Goal: Information Seeking & Learning: Learn about a topic

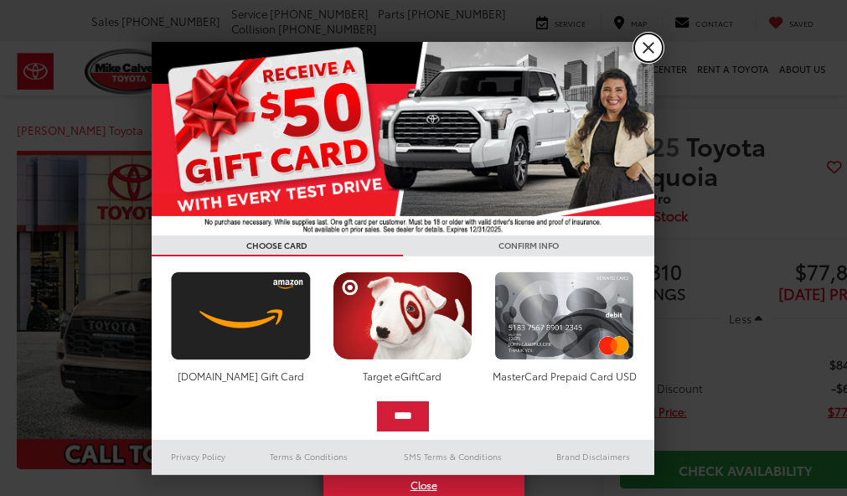
click at [649, 50] on link "X" at bounding box center [648, 47] width 28 height 28
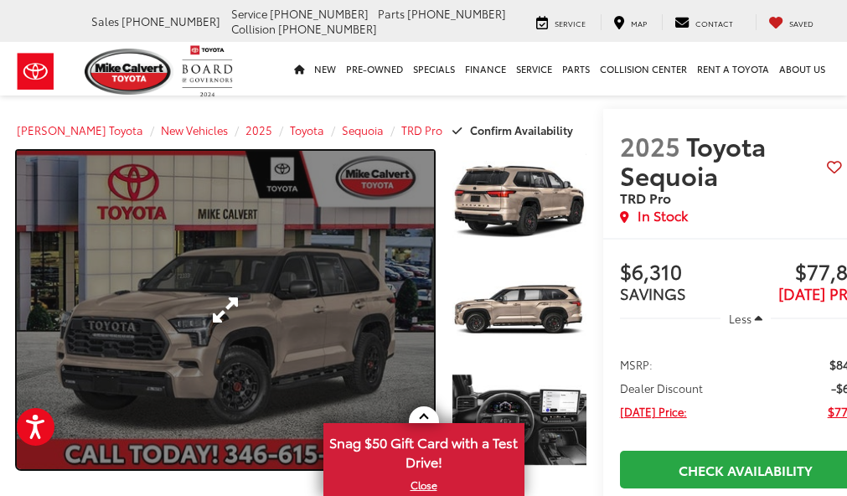
click at [338, 281] on link "Expand Photo 0" at bounding box center [225, 310] width 417 height 318
click at [295, 254] on link "Expand Photo 0" at bounding box center [225, 310] width 417 height 318
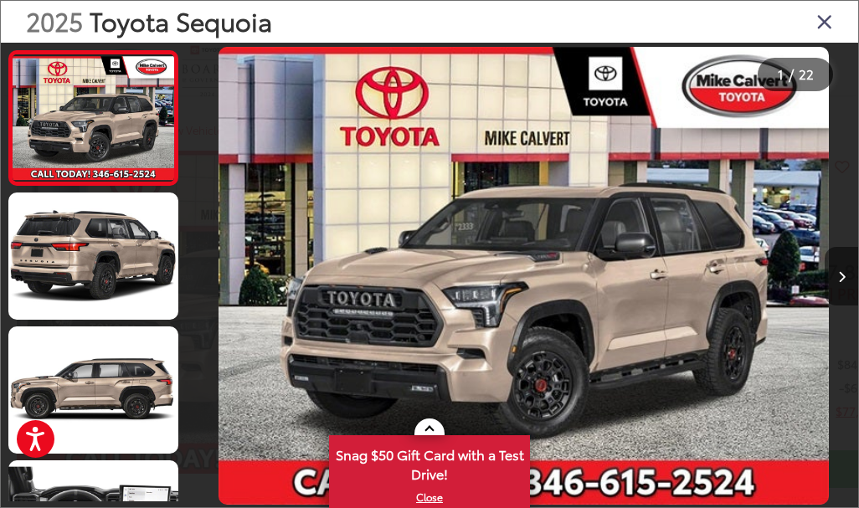
click at [836, 270] on button "Next image" at bounding box center [841, 276] width 33 height 59
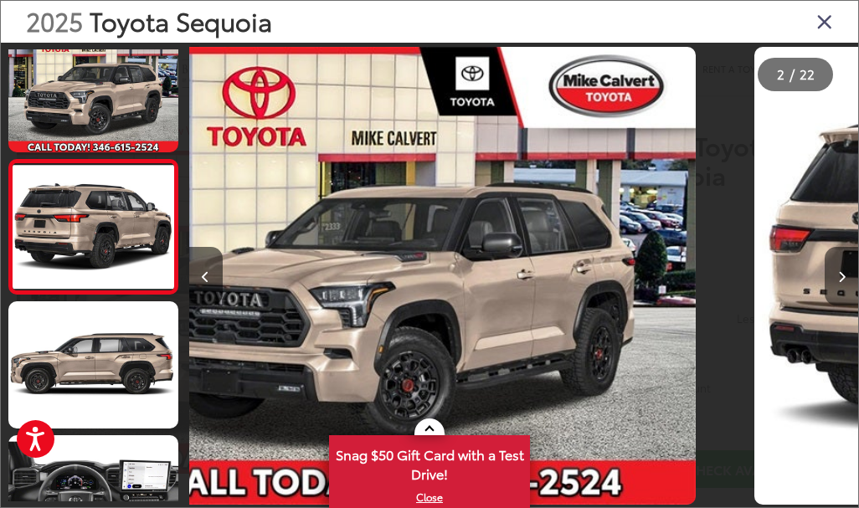
scroll to position [0, 669]
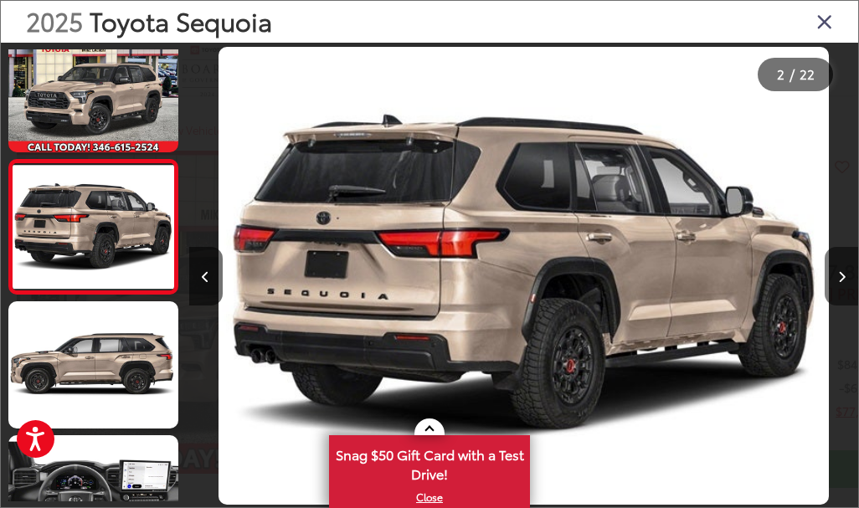
click at [836, 270] on button "Next image" at bounding box center [841, 276] width 33 height 59
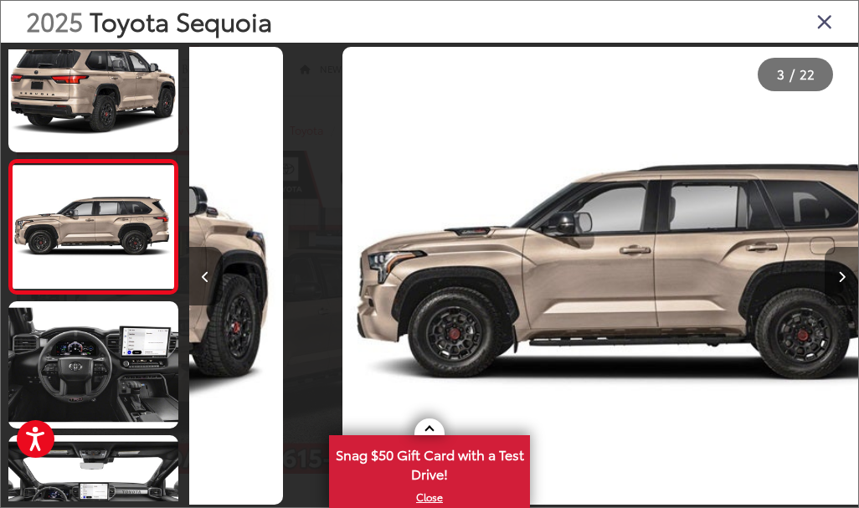
scroll to position [0, 1338]
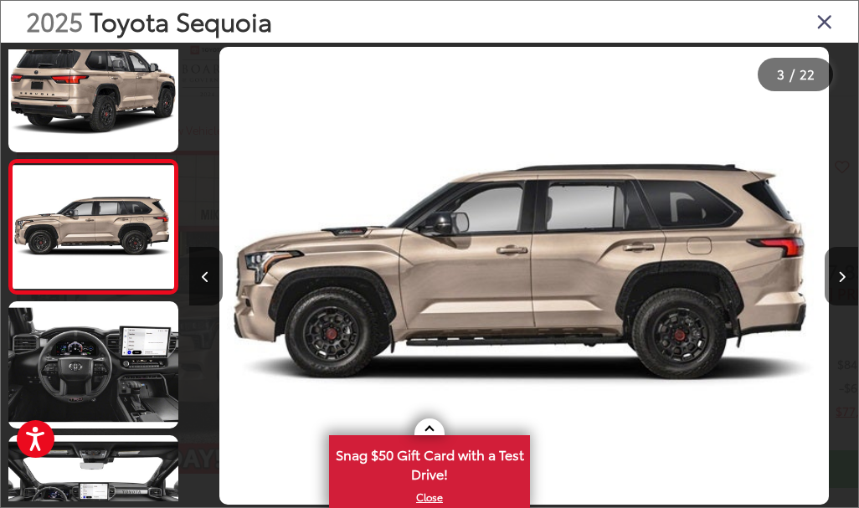
click at [836, 270] on button "Next image" at bounding box center [841, 276] width 33 height 59
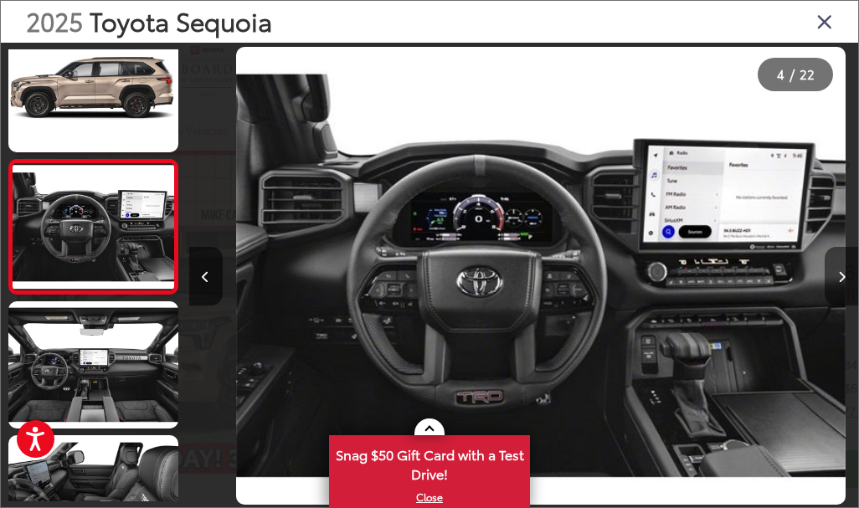
scroll to position [0, 2008]
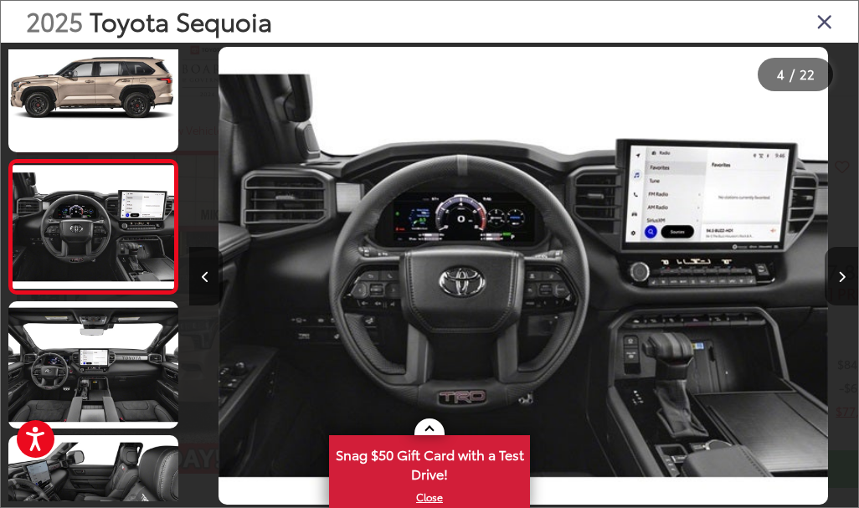
click at [836, 270] on button "Next image" at bounding box center [841, 276] width 33 height 59
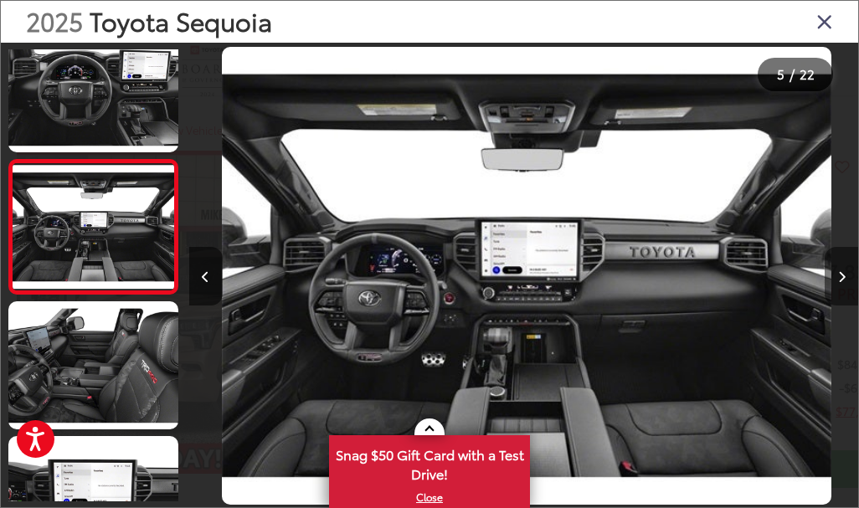
scroll to position [0, 2677]
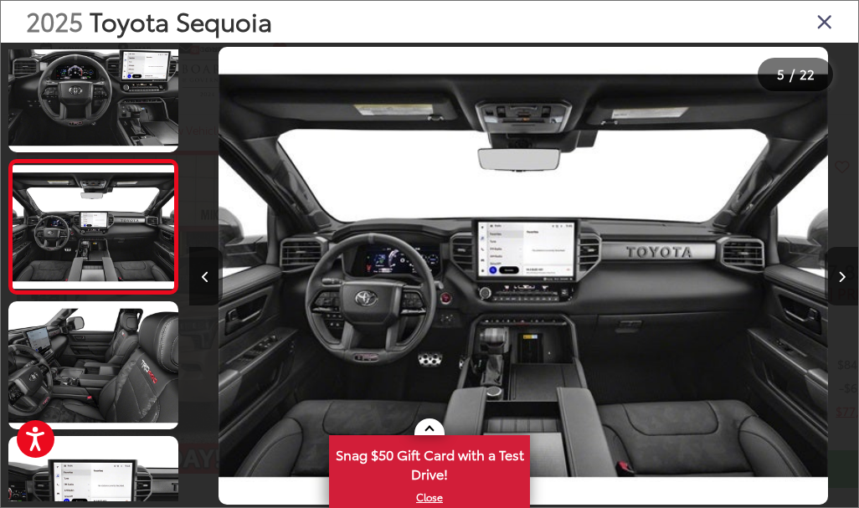
click at [836, 270] on button "Next image" at bounding box center [841, 276] width 33 height 59
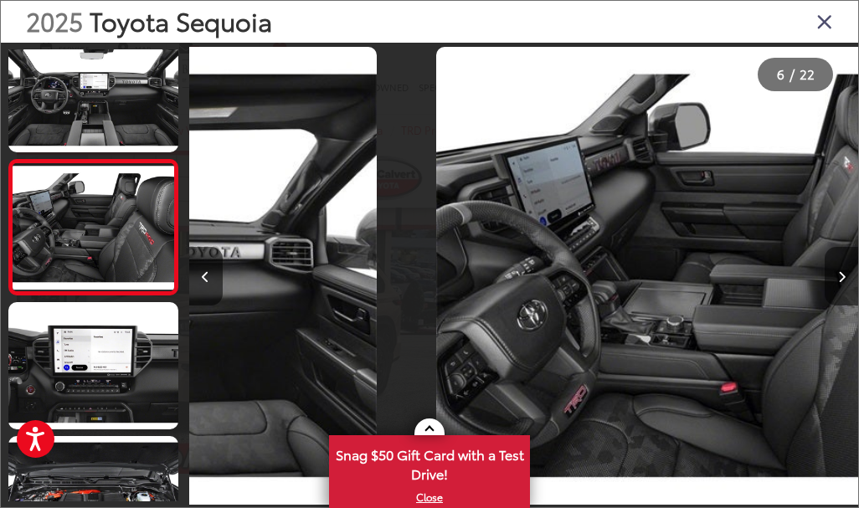
scroll to position [0, 3346]
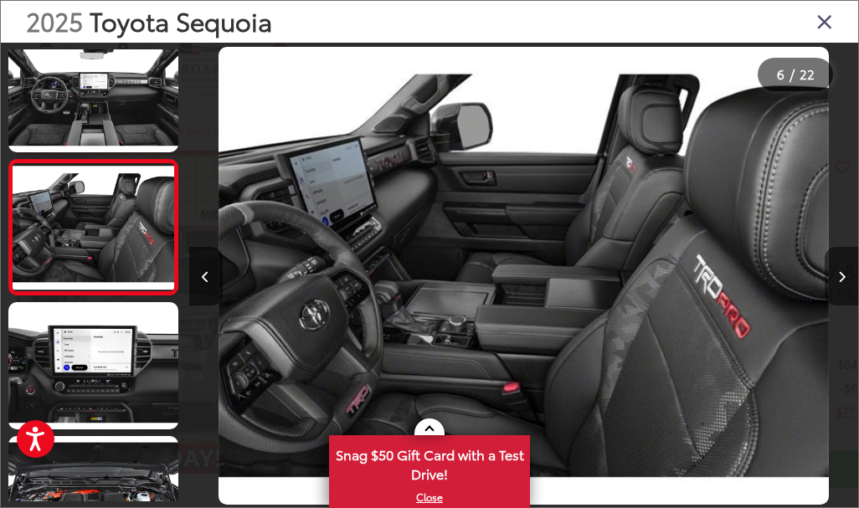
click at [836, 270] on button "Next image" at bounding box center [841, 276] width 33 height 59
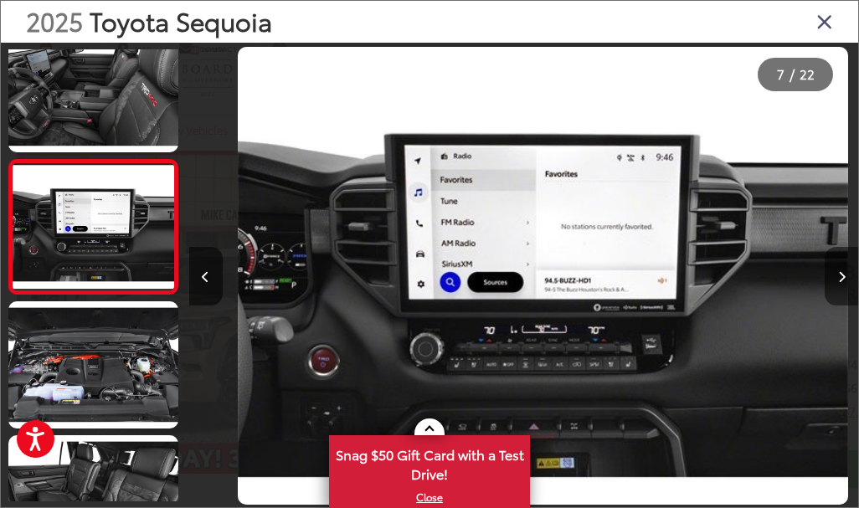
scroll to position [0, 4015]
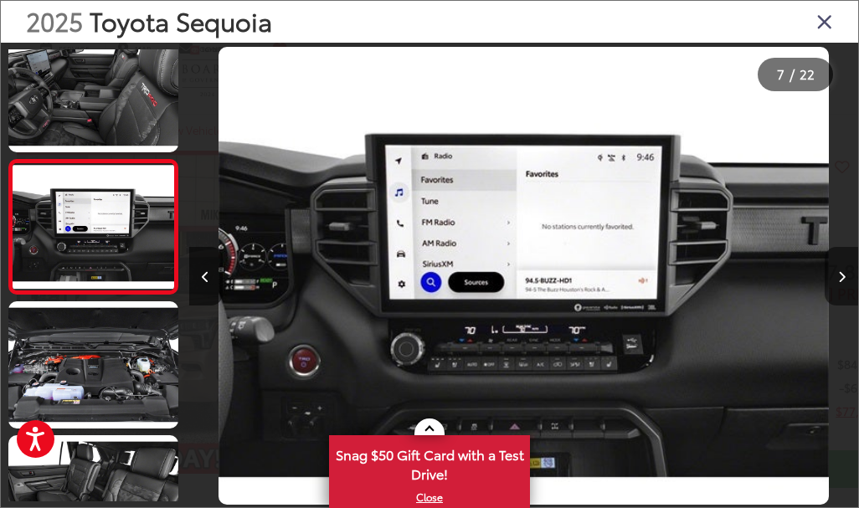
click at [836, 270] on button "Next image" at bounding box center [841, 276] width 33 height 59
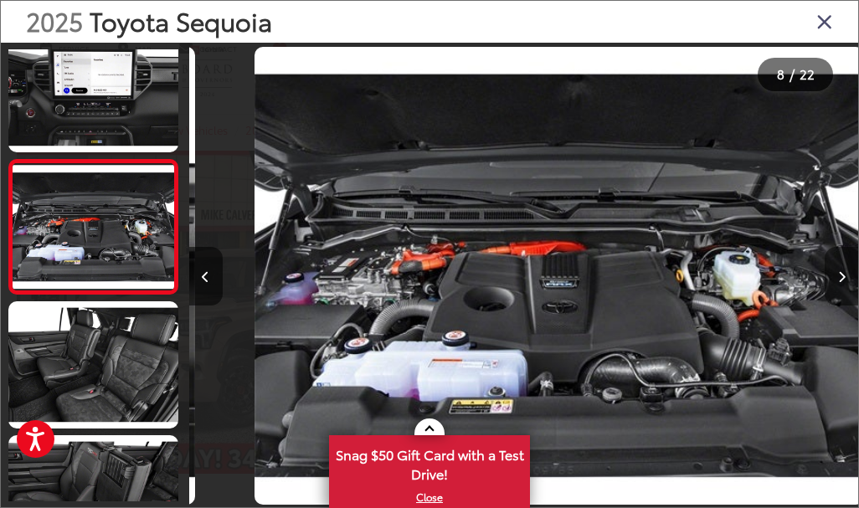
scroll to position [0, 4684]
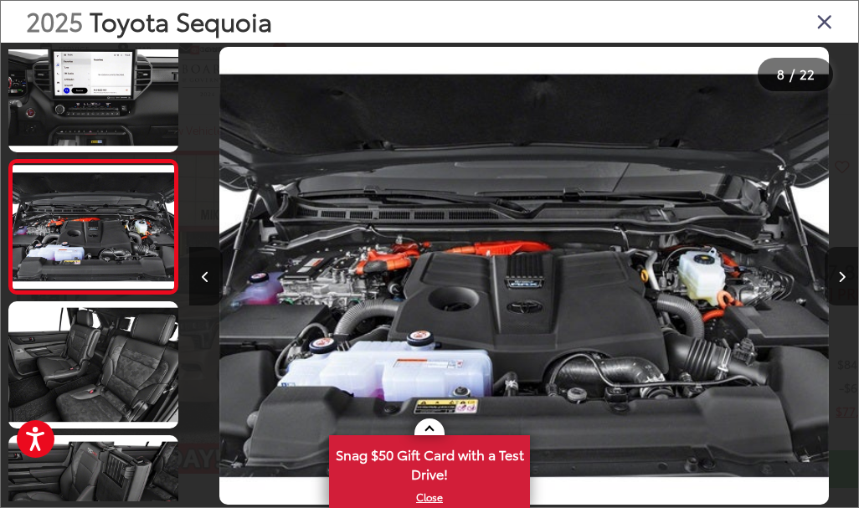
click at [836, 270] on button "Next image" at bounding box center [841, 276] width 33 height 59
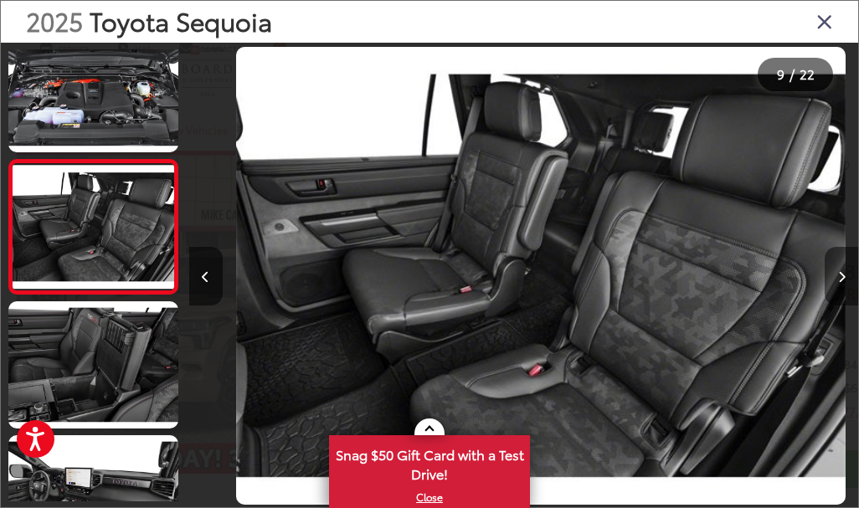
scroll to position [0, 5354]
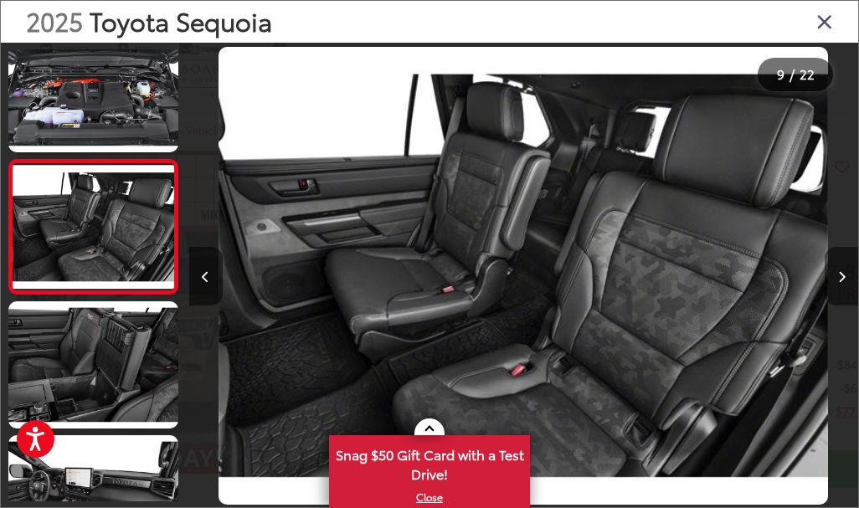
click at [846, 282] on button "Next image" at bounding box center [841, 276] width 33 height 59
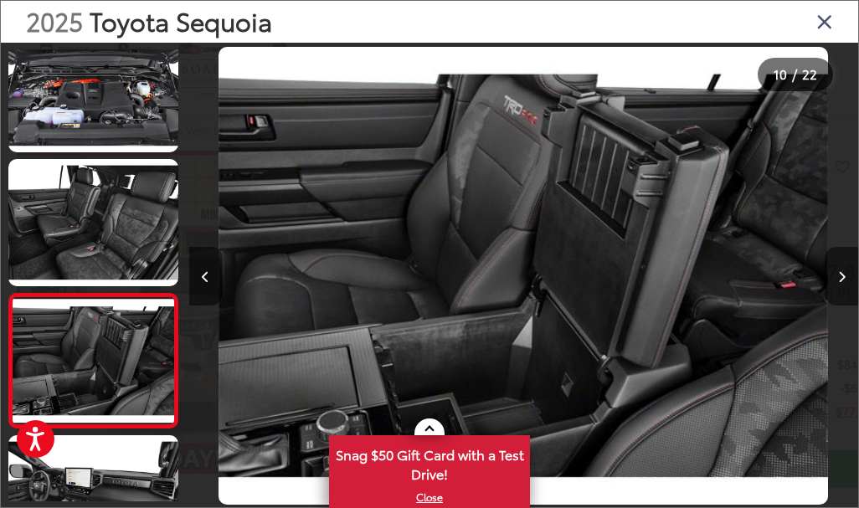
scroll to position [1098, 0]
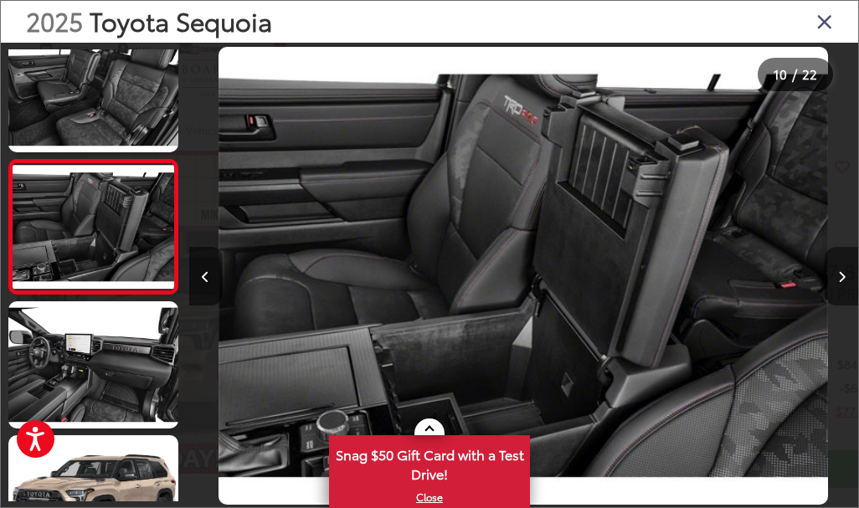
click at [846, 282] on button "Next image" at bounding box center [841, 276] width 33 height 59
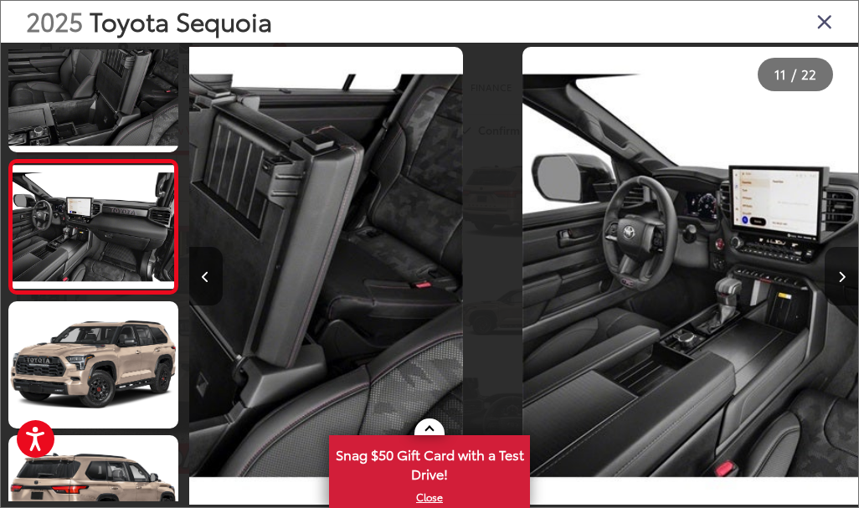
scroll to position [0, 6692]
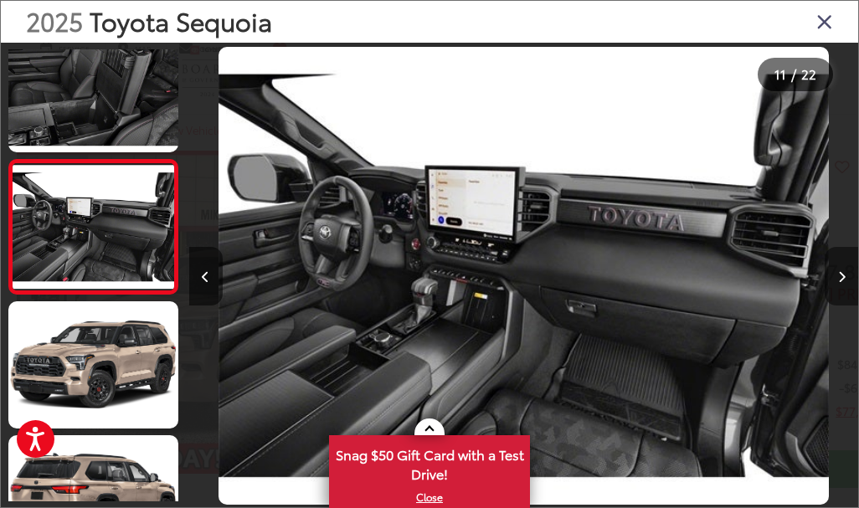
click at [846, 282] on button "Next image" at bounding box center [841, 276] width 33 height 59
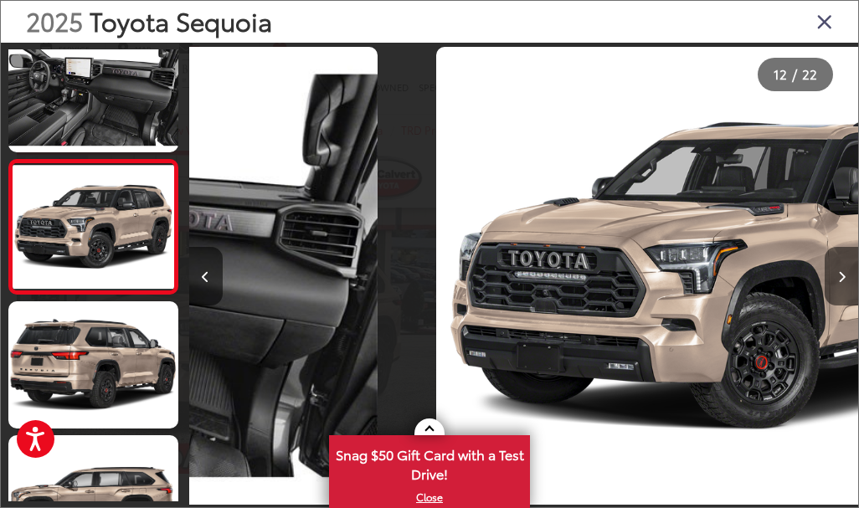
scroll to position [0, 7361]
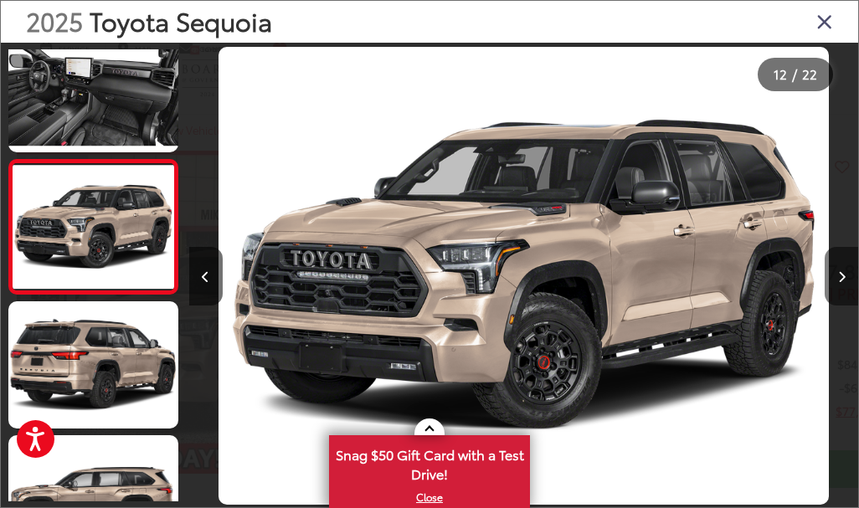
click at [846, 282] on button "Next image" at bounding box center [841, 276] width 33 height 59
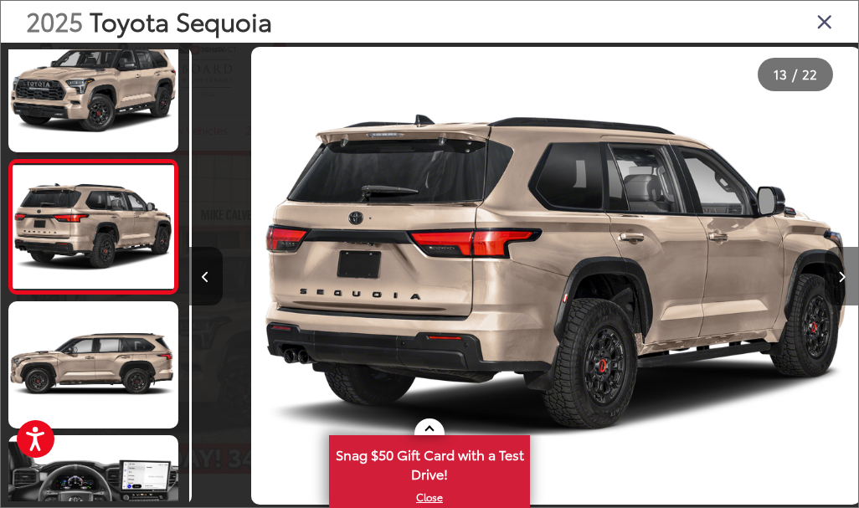
scroll to position [0, 8030]
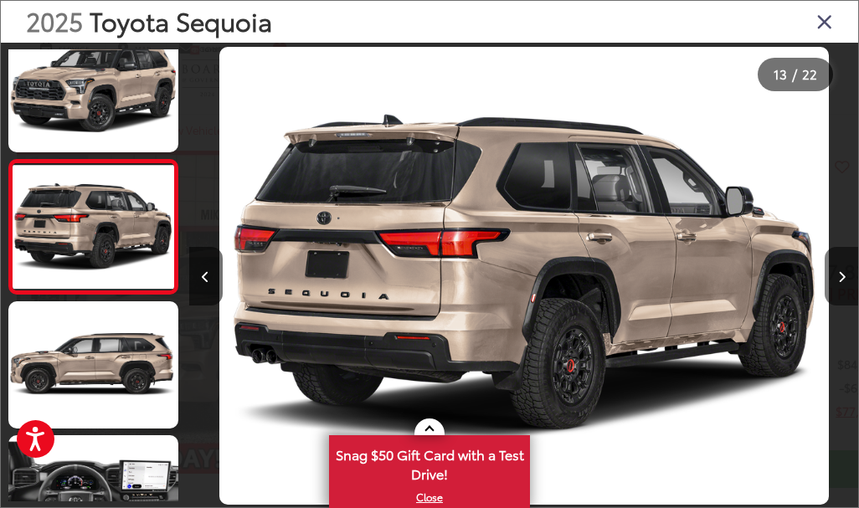
click at [846, 282] on button "Next image" at bounding box center [841, 276] width 33 height 59
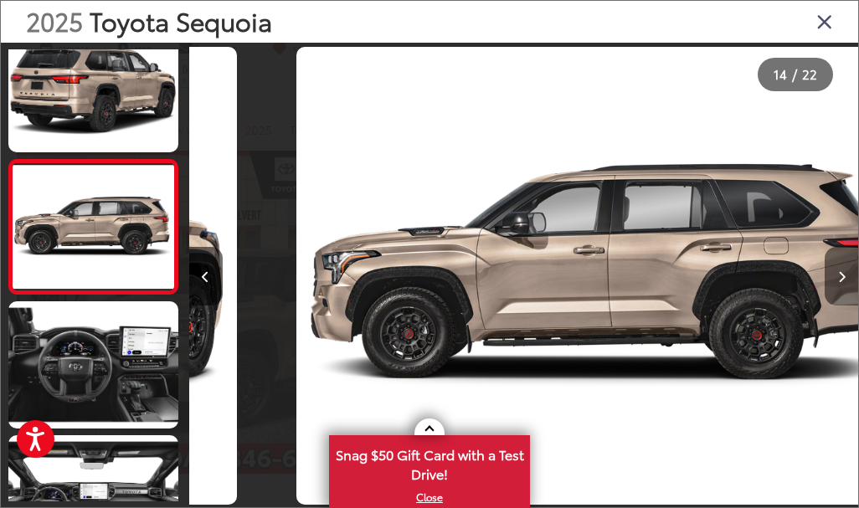
scroll to position [0, 0]
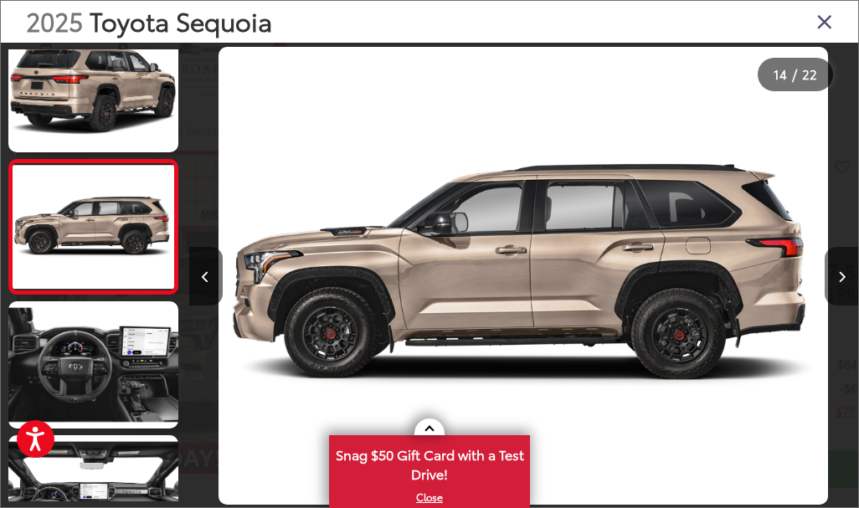
click at [846, 282] on button "Next image" at bounding box center [841, 276] width 33 height 59
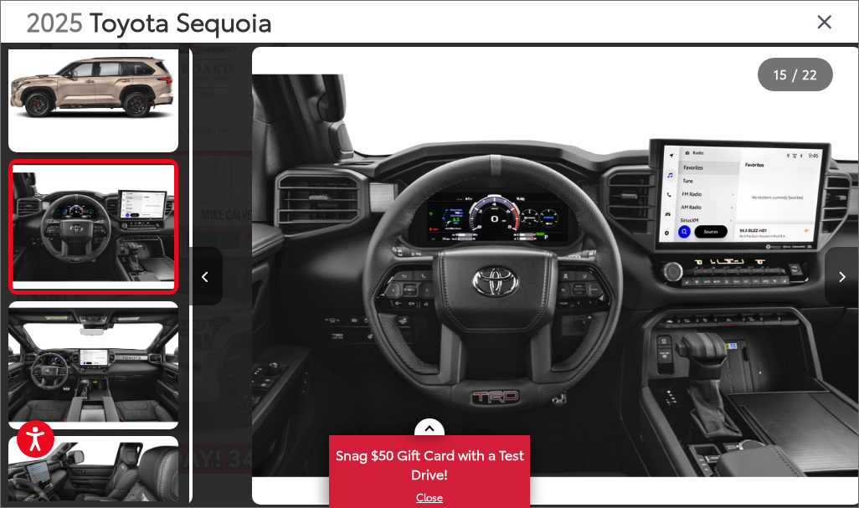
scroll to position [0, 9369]
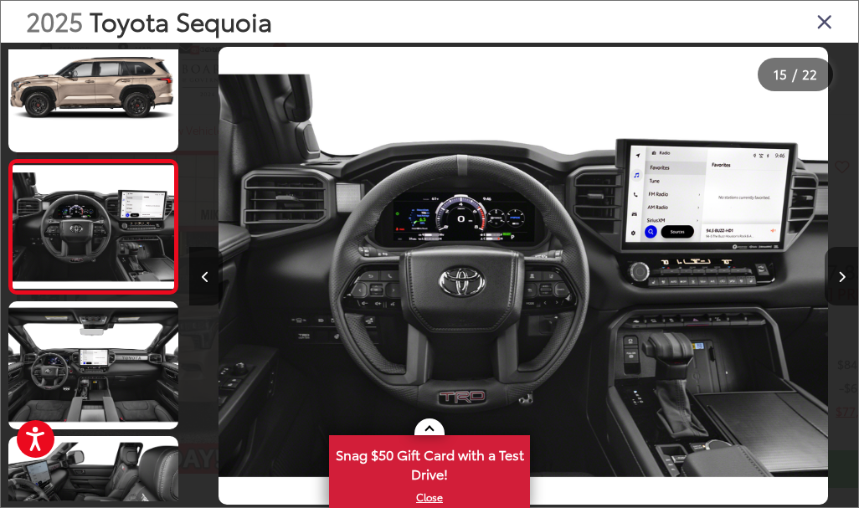
click at [842, 281] on icon "Next image" at bounding box center [842, 277] width 8 height 12
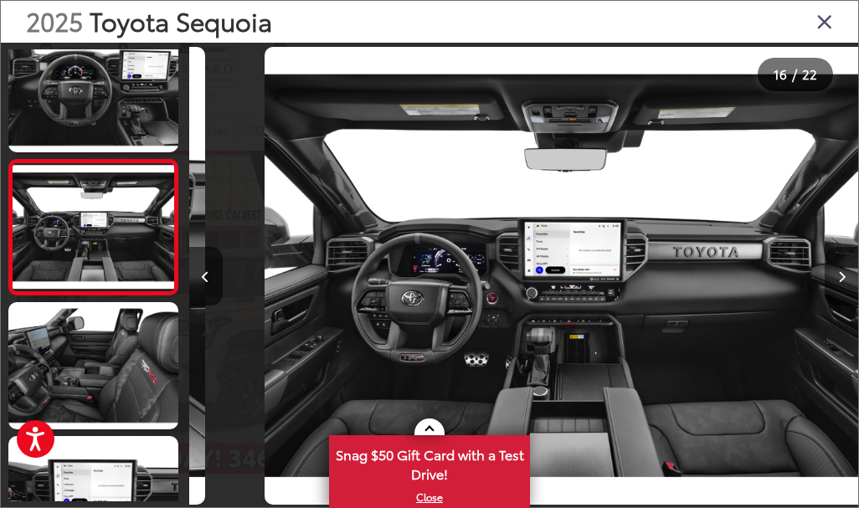
scroll to position [0, 10038]
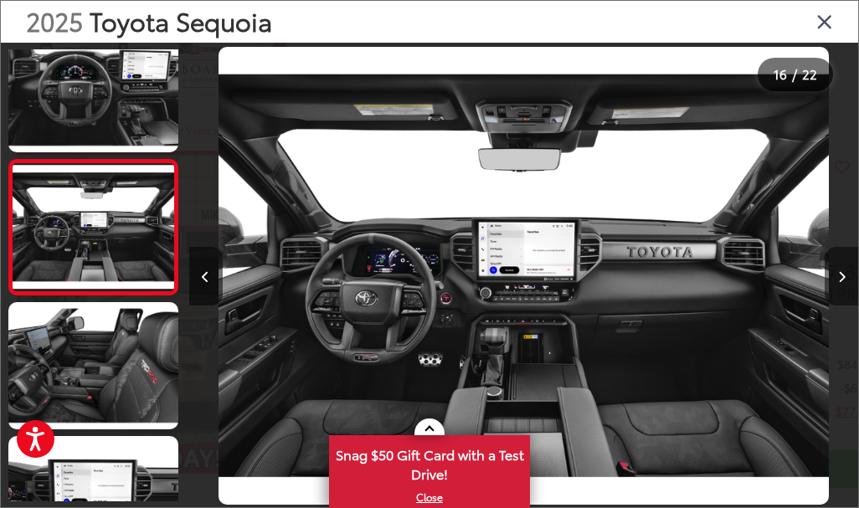
click at [842, 281] on icon "Next image" at bounding box center [842, 277] width 8 height 12
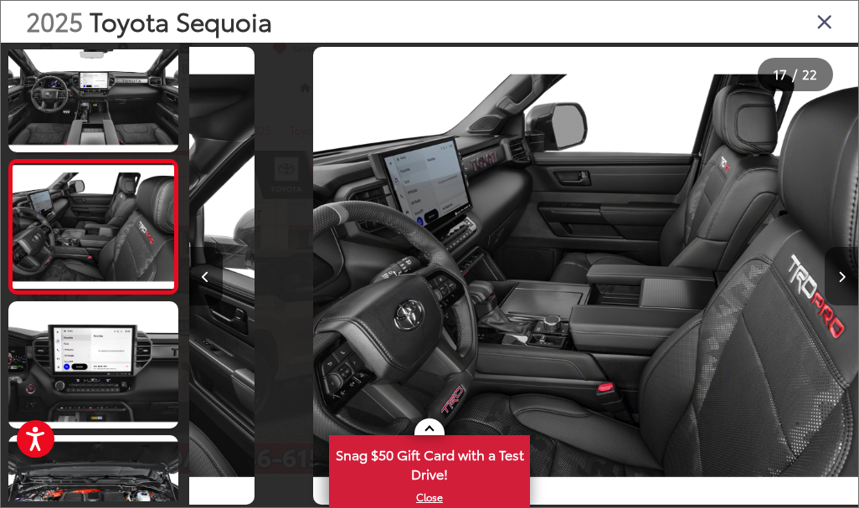
scroll to position [0, 10707]
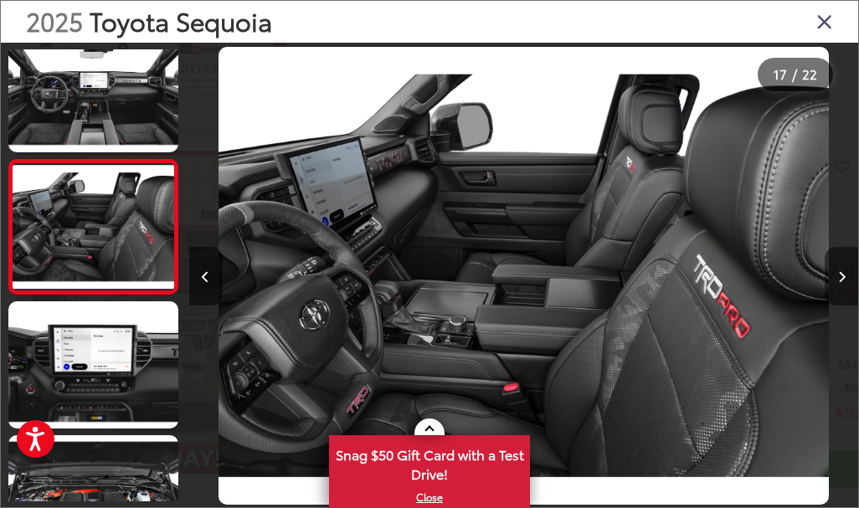
click at [842, 281] on icon "Next image" at bounding box center [842, 277] width 8 height 12
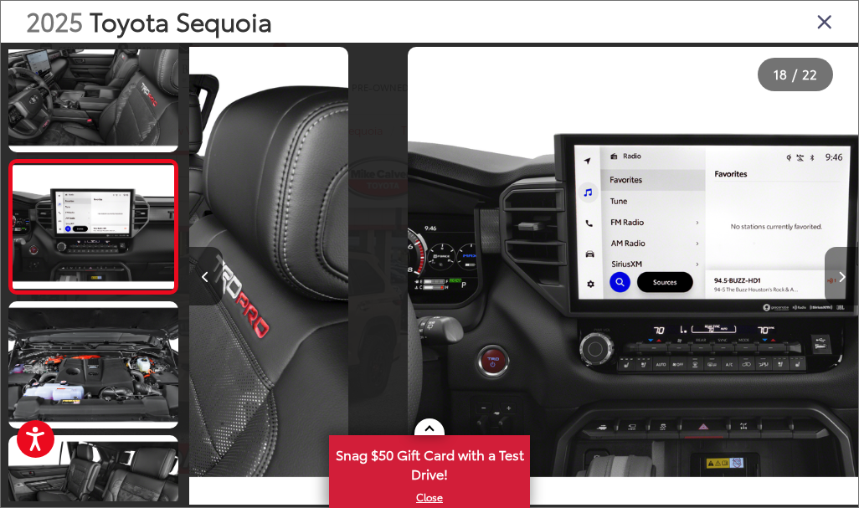
scroll to position [0, 11376]
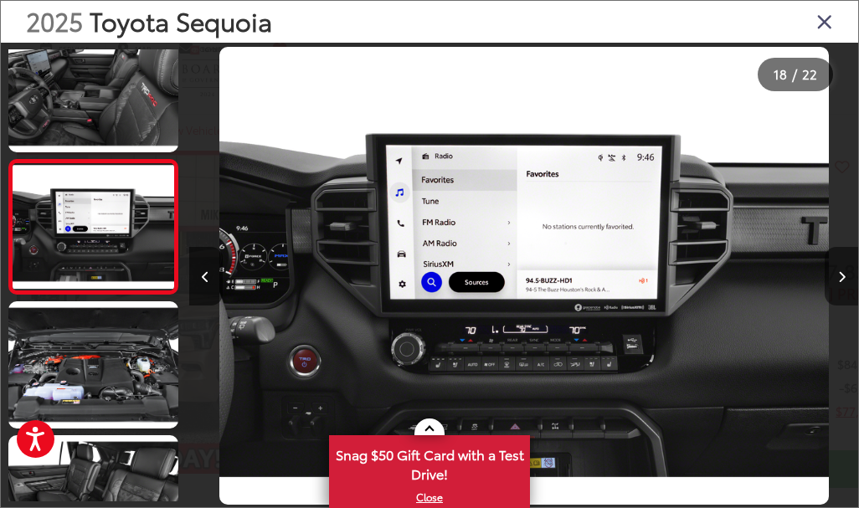
click at [842, 281] on icon "Next image" at bounding box center [842, 277] width 8 height 12
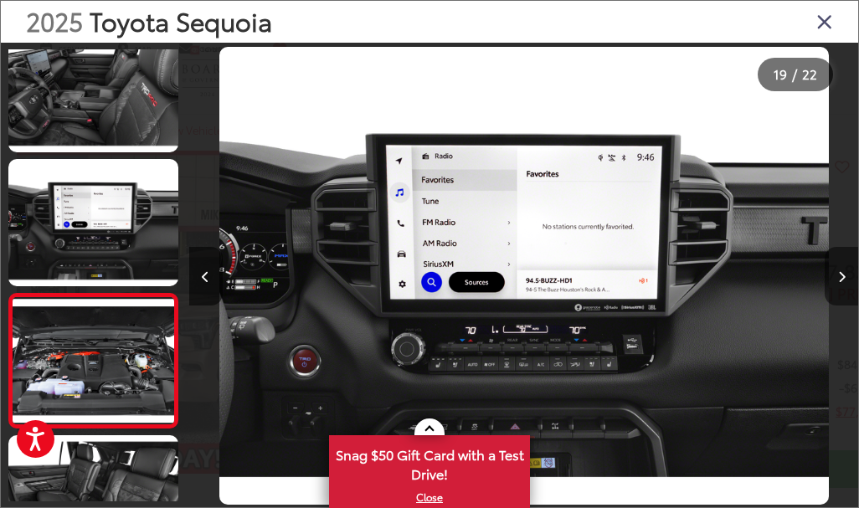
scroll to position [2304, 0]
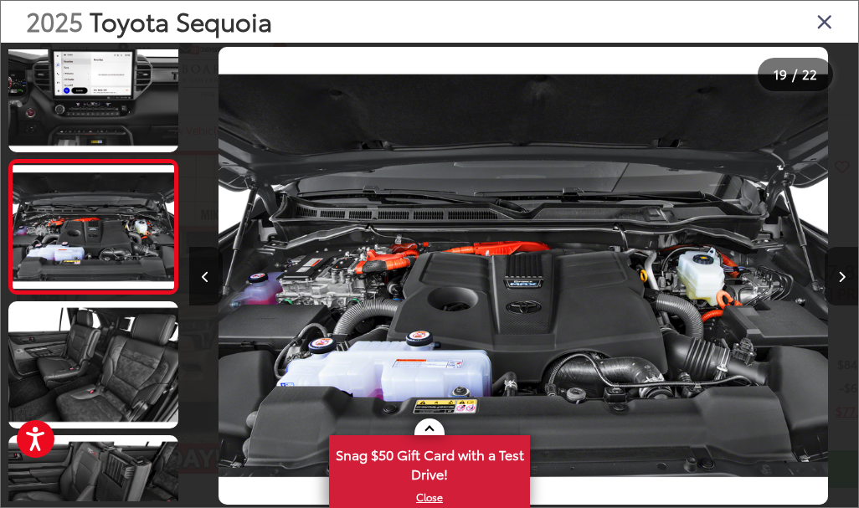
click at [842, 281] on icon "Next image" at bounding box center [842, 277] width 8 height 12
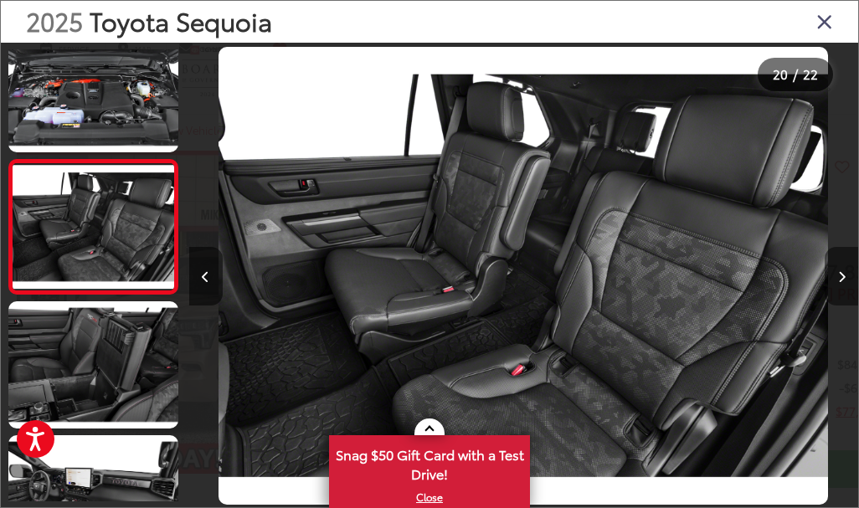
click at [842, 281] on icon "Next image" at bounding box center [842, 277] width 8 height 12
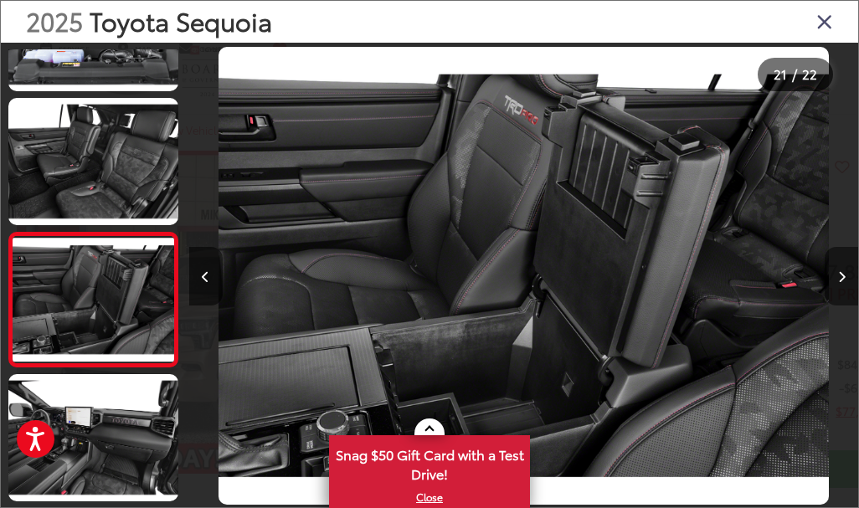
click at [842, 281] on icon "Next image" at bounding box center [842, 277] width 8 height 12
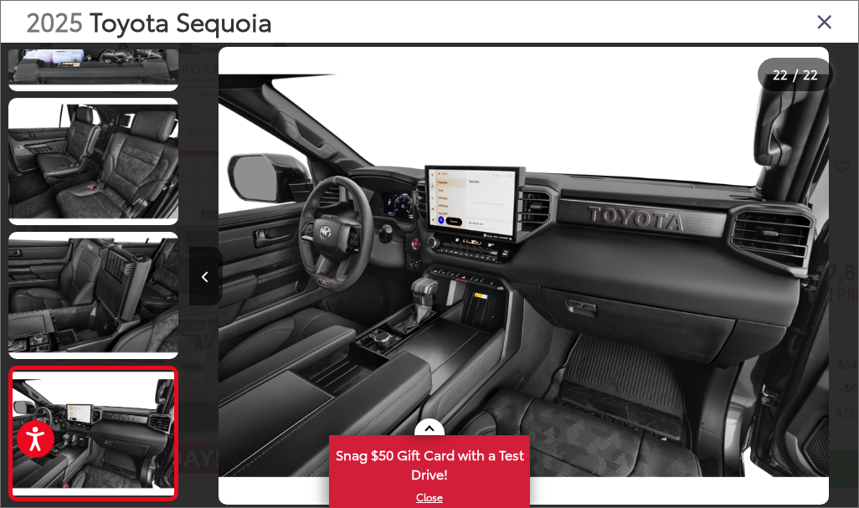
click at [842, 281] on div at bounding box center [774, 276] width 167 height 466
click at [205, 275] on icon "Previous image" at bounding box center [206, 277] width 8 height 12
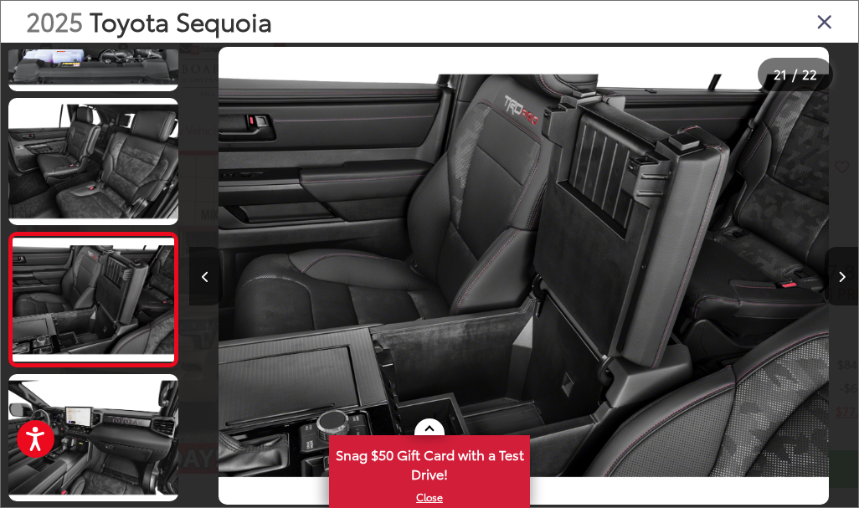
click at [205, 275] on icon "Previous image" at bounding box center [206, 277] width 8 height 12
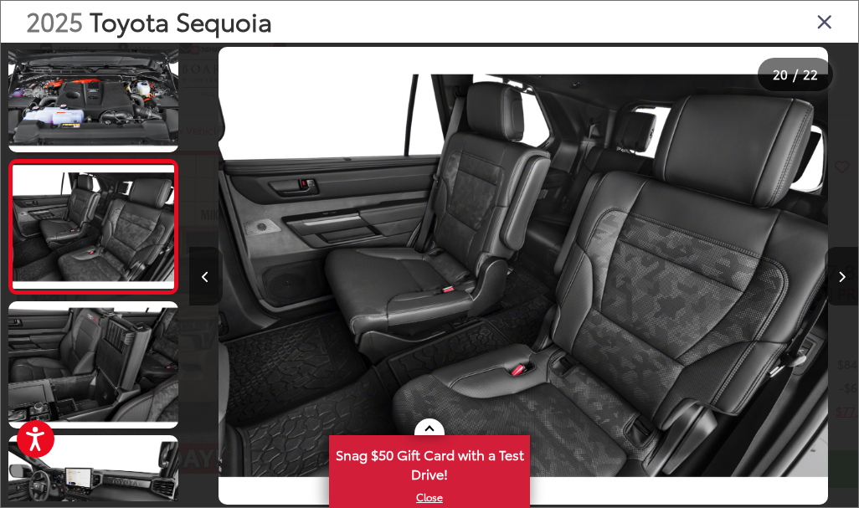
click at [205, 275] on icon "Previous image" at bounding box center [206, 277] width 8 height 12
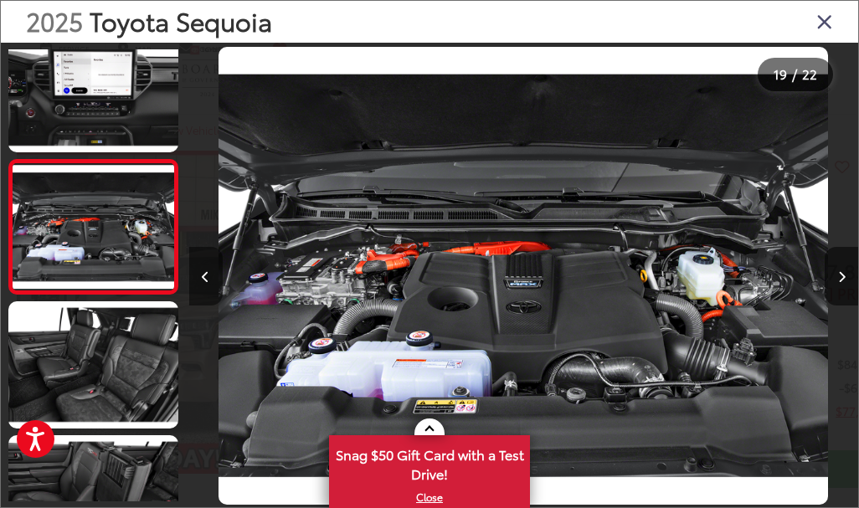
click at [205, 275] on icon "Previous image" at bounding box center [206, 277] width 8 height 12
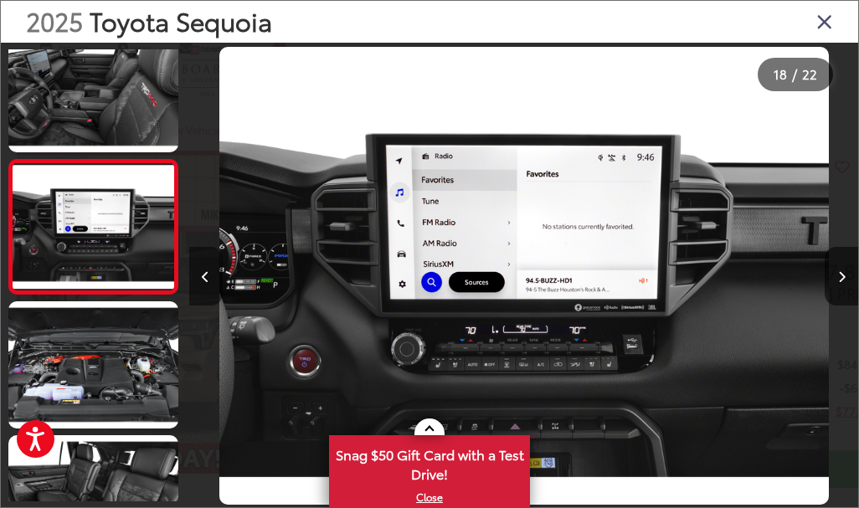
click at [205, 275] on icon "Previous image" at bounding box center [206, 277] width 8 height 12
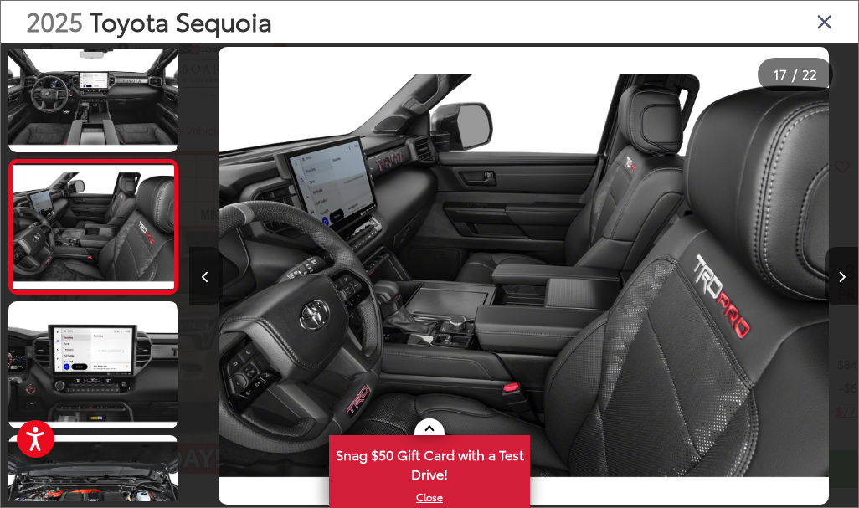
click at [205, 275] on icon "Previous image" at bounding box center [206, 277] width 8 height 12
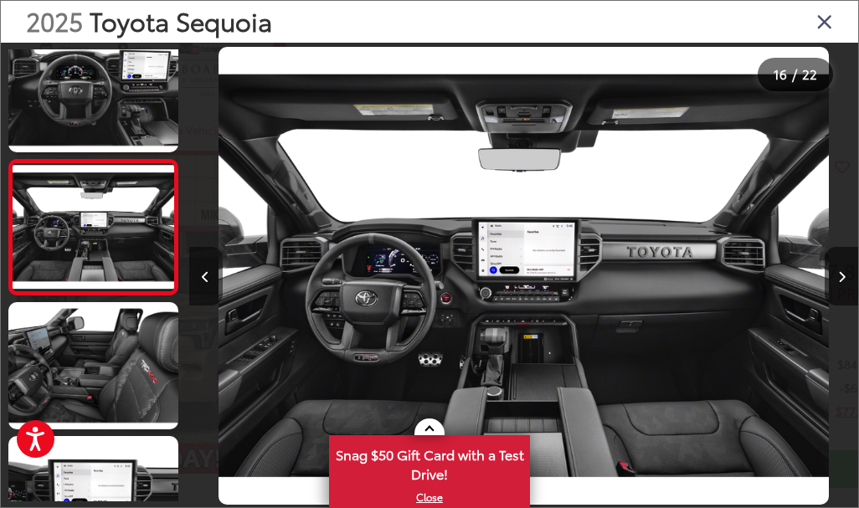
click at [205, 275] on icon "Previous image" at bounding box center [206, 277] width 8 height 12
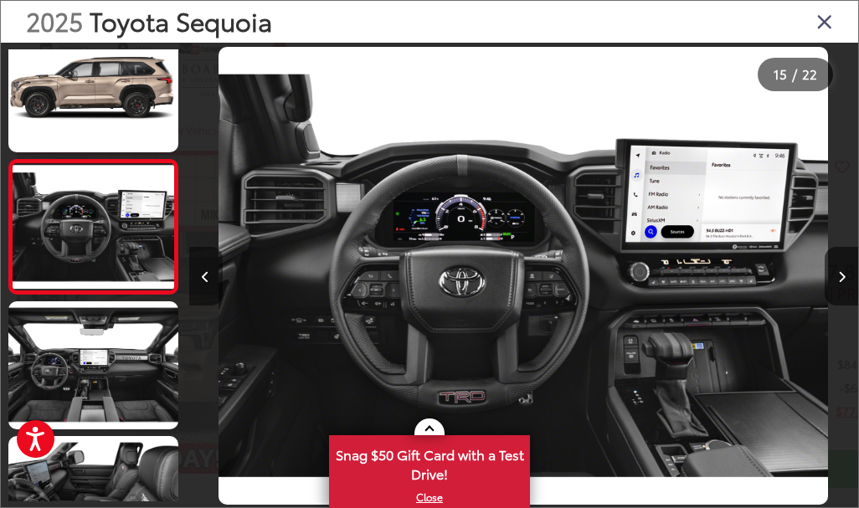
click at [205, 275] on icon "Previous image" at bounding box center [206, 277] width 8 height 12
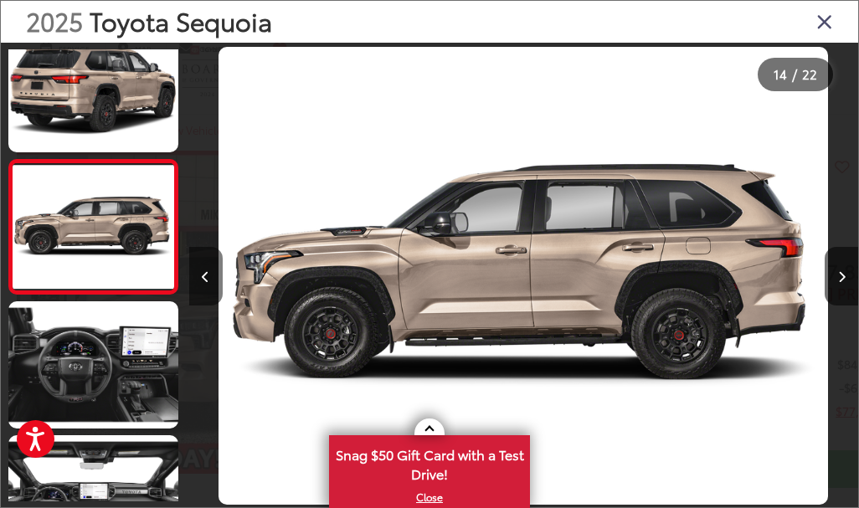
click at [205, 275] on icon "Previous image" at bounding box center [206, 277] width 8 height 12
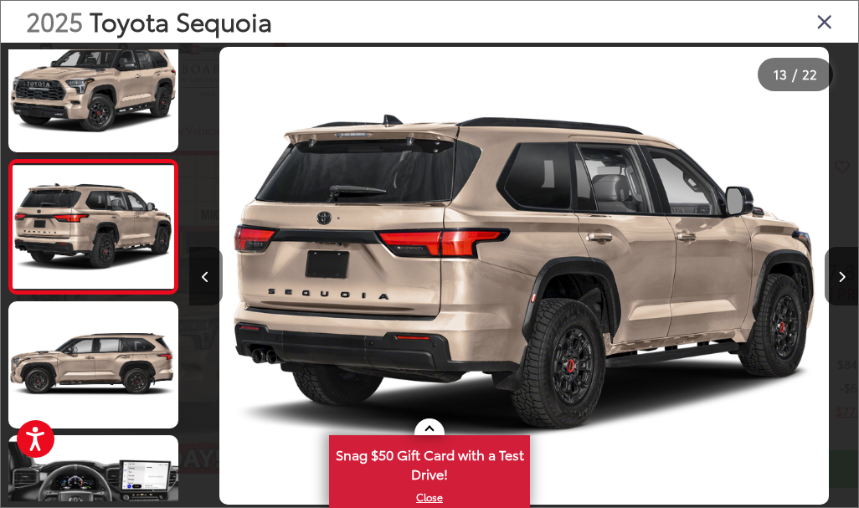
click at [205, 275] on icon "Previous image" at bounding box center [206, 277] width 8 height 12
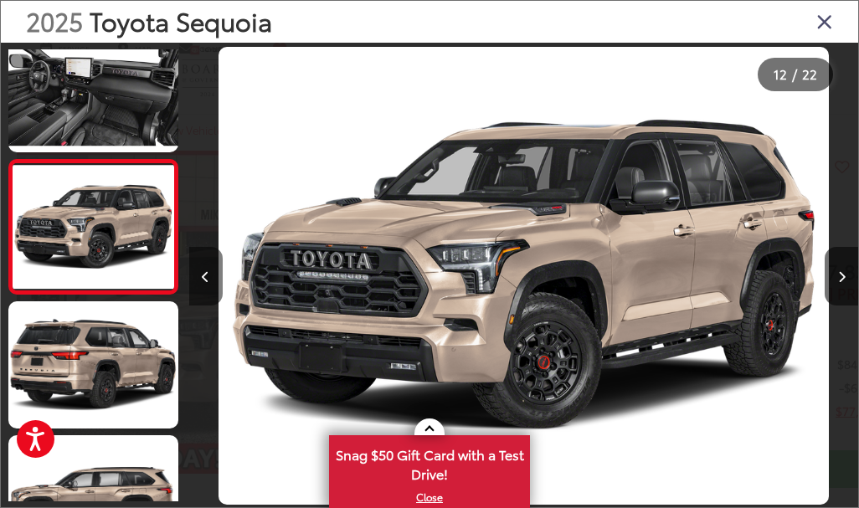
click at [205, 275] on icon "Previous image" at bounding box center [206, 277] width 8 height 12
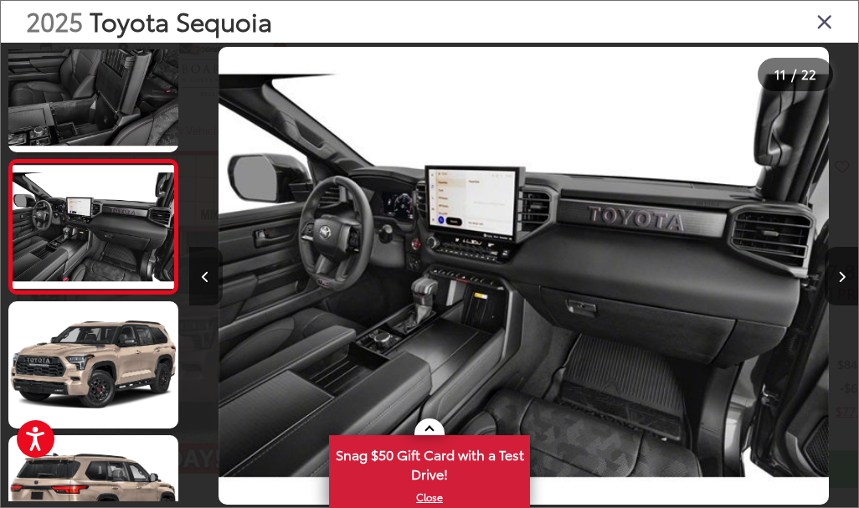
click at [205, 275] on icon "Previous image" at bounding box center [206, 277] width 8 height 12
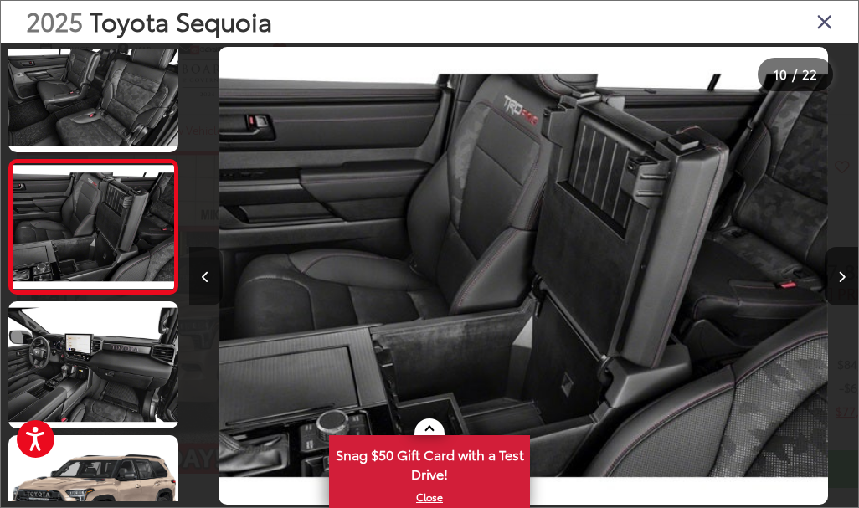
click at [205, 275] on icon "Previous image" at bounding box center [206, 277] width 8 height 12
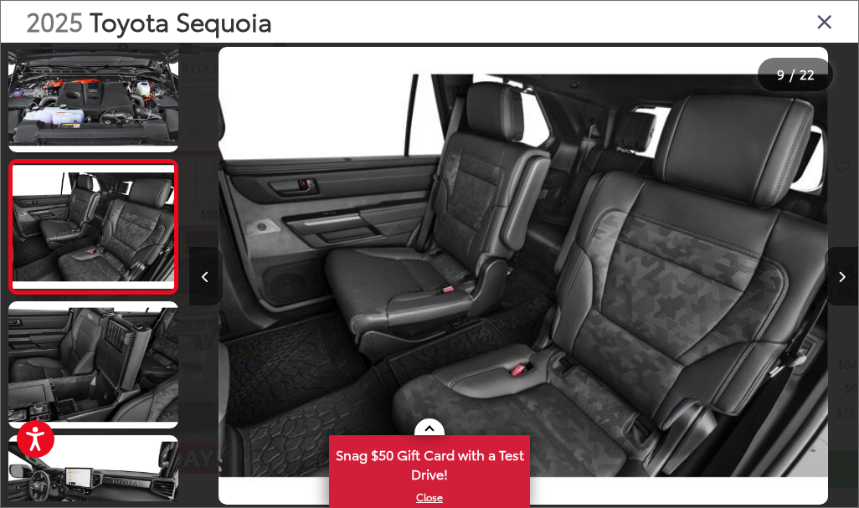
click at [205, 275] on icon "Previous image" at bounding box center [206, 277] width 8 height 12
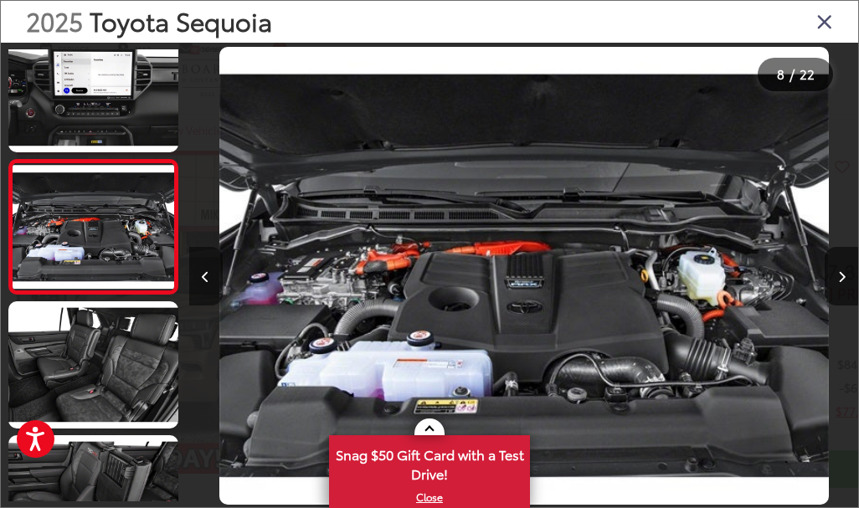
click at [205, 275] on icon "Previous image" at bounding box center [206, 277] width 8 height 12
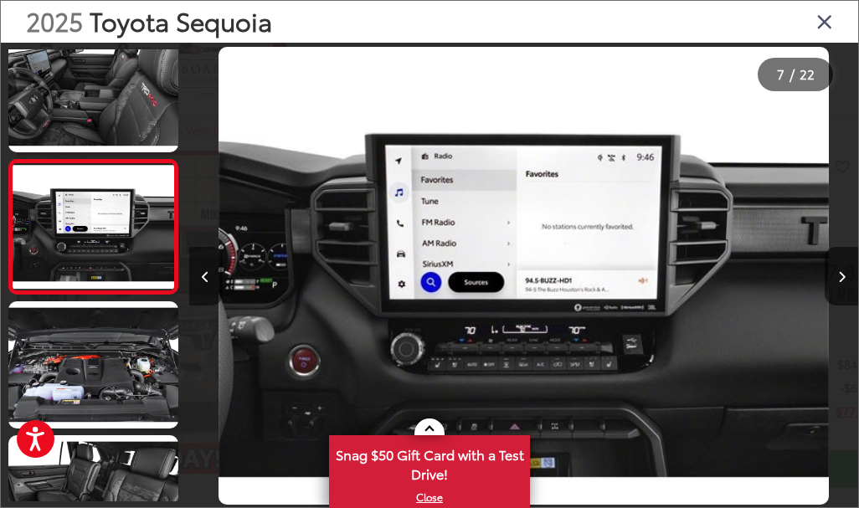
click at [205, 275] on icon "Previous image" at bounding box center [206, 277] width 8 height 12
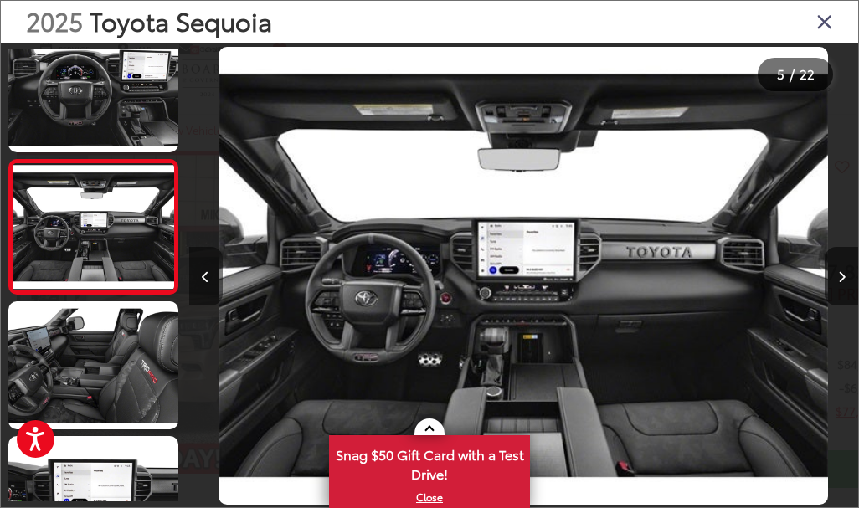
click at [205, 275] on icon "Previous image" at bounding box center [206, 277] width 8 height 12
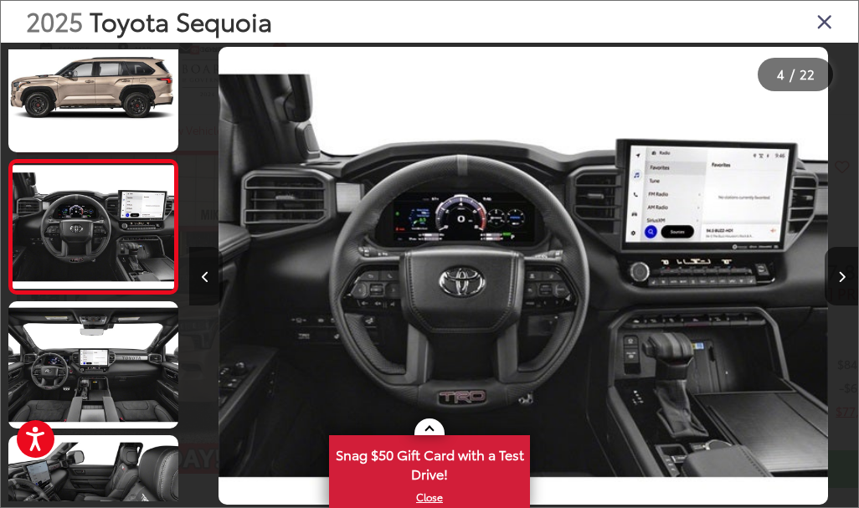
click at [205, 275] on icon "Previous image" at bounding box center [206, 277] width 8 height 12
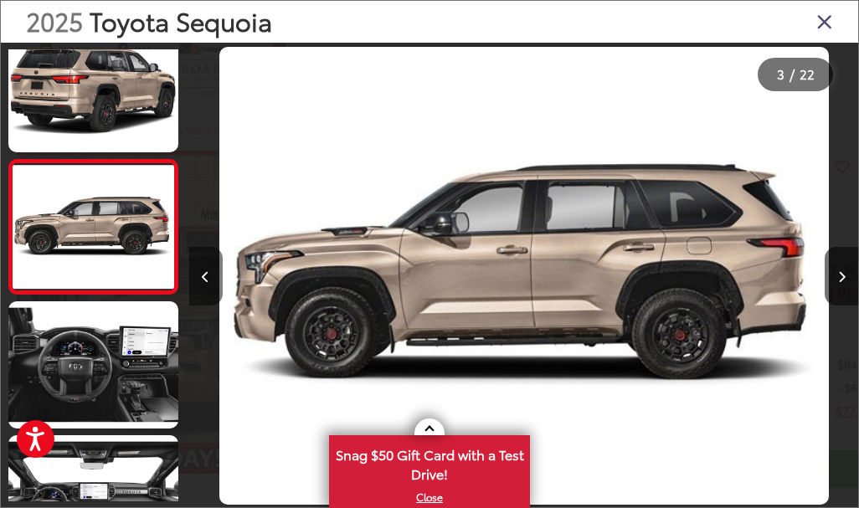
click at [205, 275] on icon "Previous image" at bounding box center [206, 277] width 8 height 12
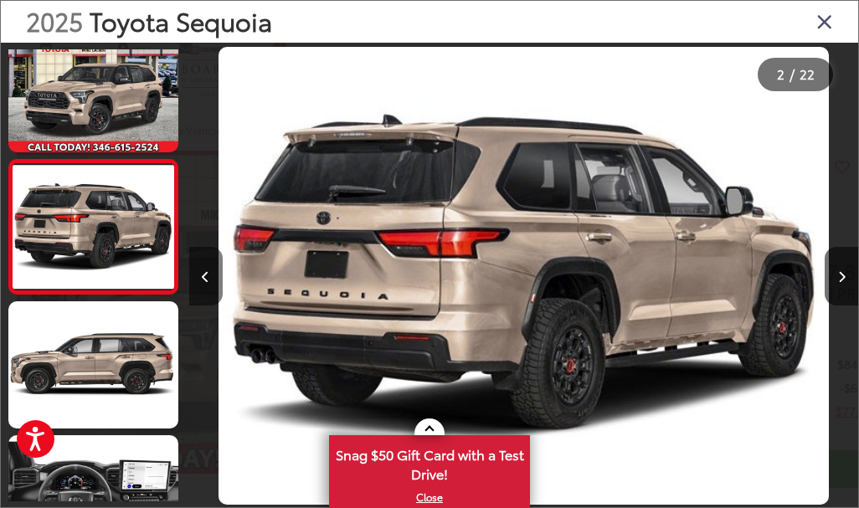
click at [205, 275] on icon "Previous image" at bounding box center [206, 277] width 8 height 12
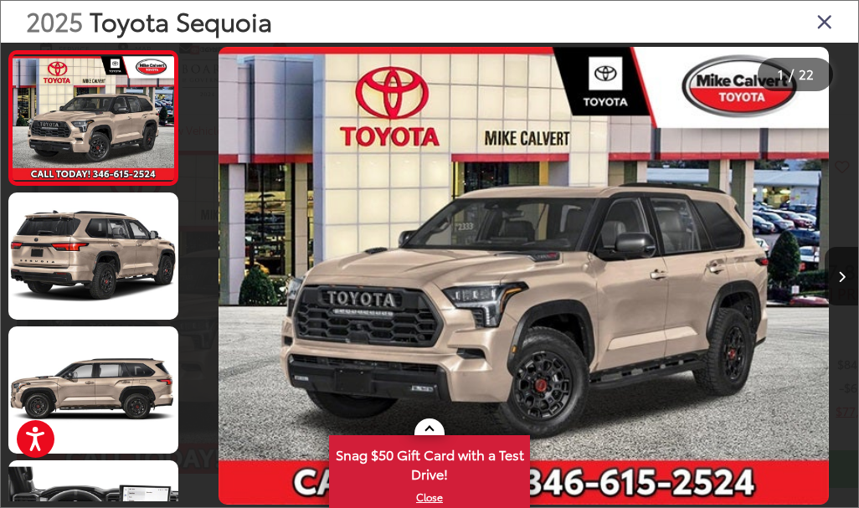
click at [205, 275] on div at bounding box center [272, 276] width 167 height 466
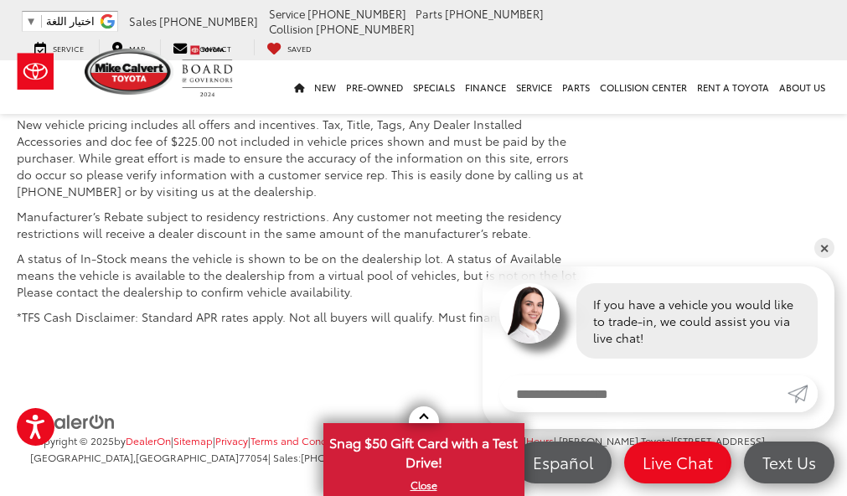
scroll to position [2986, 0]
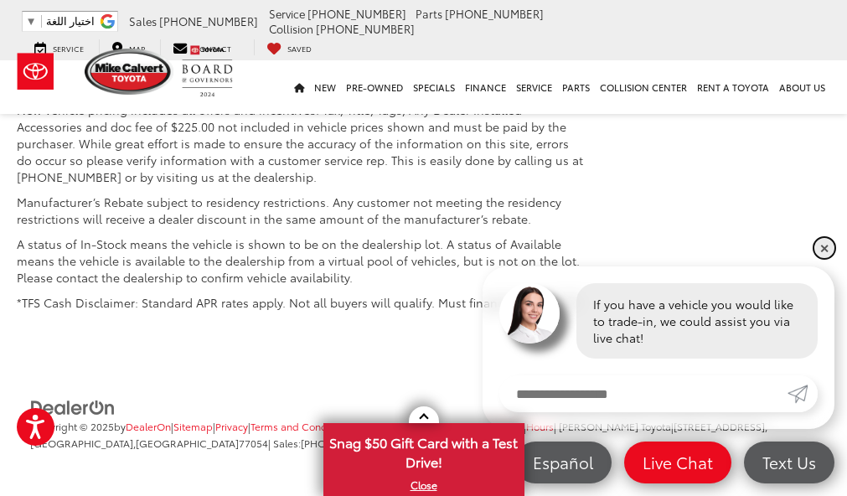
click at [820, 248] on link "✕" at bounding box center [824, 248] width 20 height 20
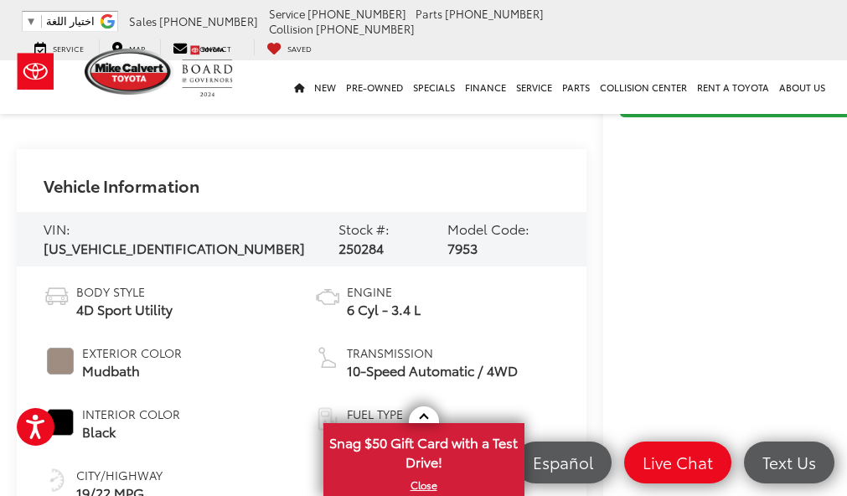
scroll to position [419, 0]
click at [95, 237] on span "[US_VEHICLE_IDENTIFICATION_NUMBER]" at bounding box center [174, 246] width 261 height 19
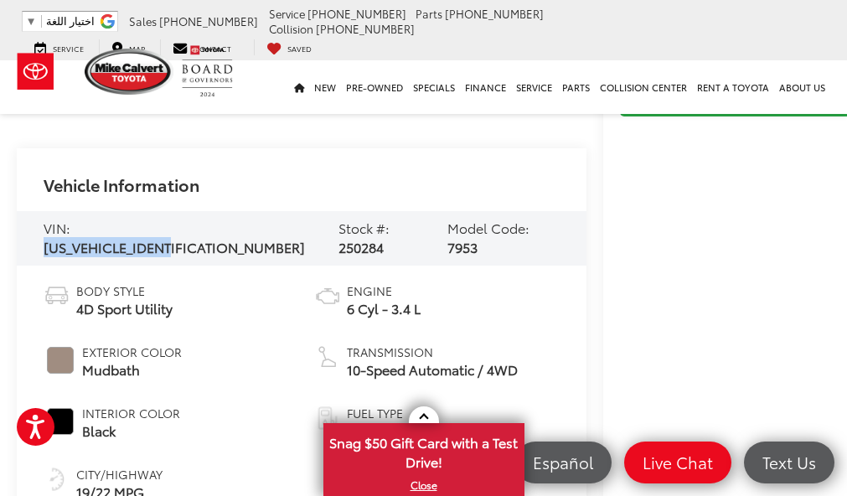
click at [95, 237] on span "[US_VEHICLE_IDENTIFICATION_NUMBER]" at bounding box center [174, 246] width 261 height 19
copy div "VIN: 7SVAAABA8SX048679"
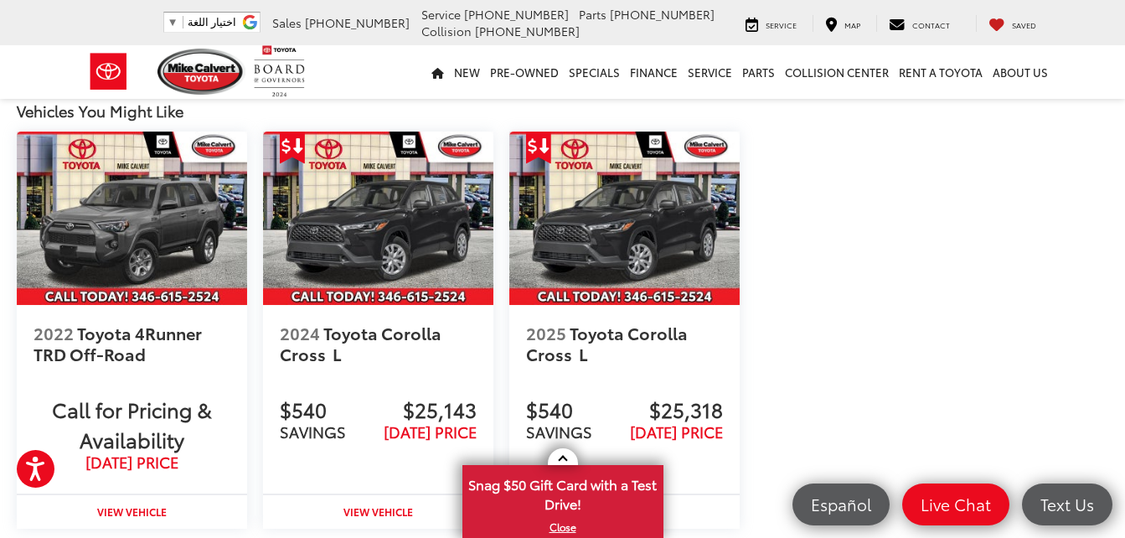
scroll to position [2093, 0]
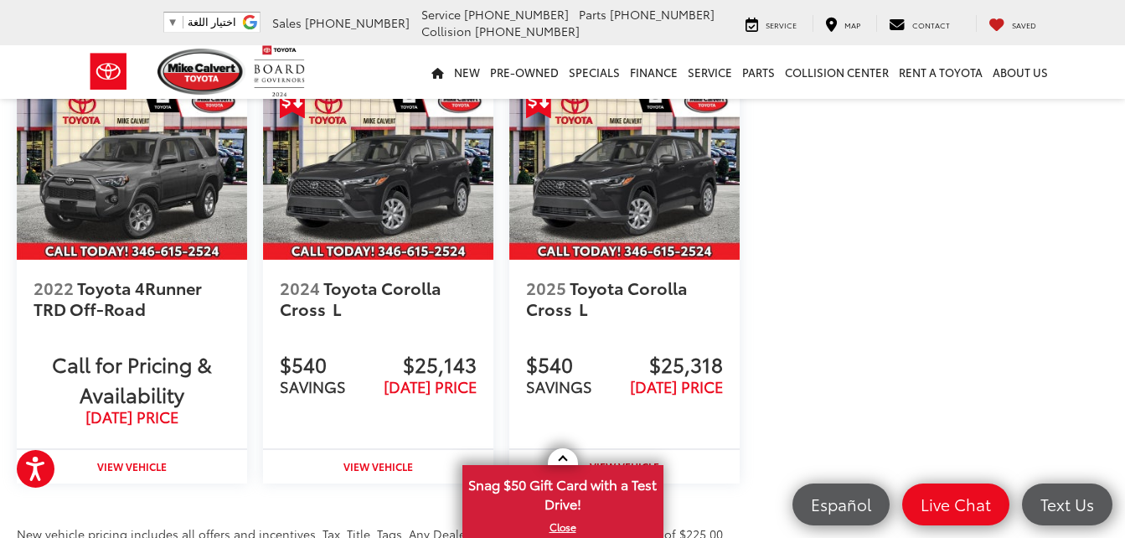
click at [131, 200] on img at bounding box center [132, 172] width 230 height 172
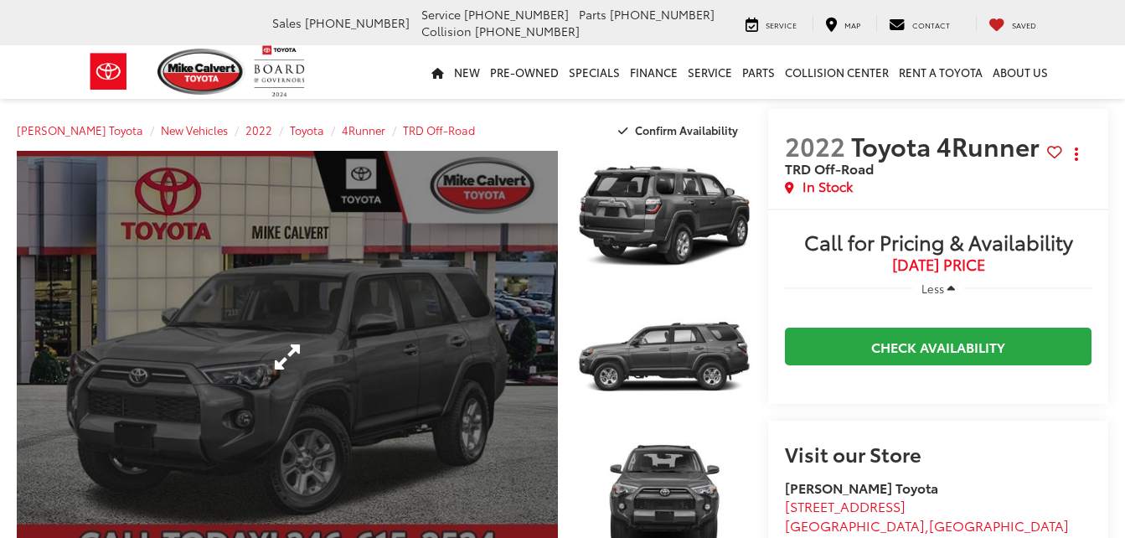
scroll to position [102, 0]
